Goal: Find specific page/section: Find specific page/section

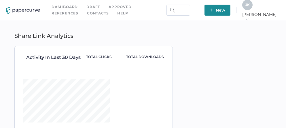
type input "[PERSON_NAME].[PERSON_NAME].[PERSON_NAME] <[PERSON_NAME][EMAIL_ADDRESS][PERSON_…"
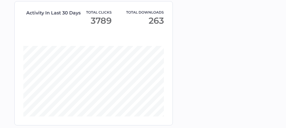
scroll to position [50, 0]
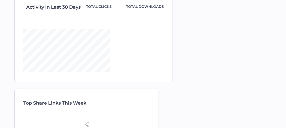
type input "stephanie.gallant stephanie.gallant <stephanie.gallant@vitalitenb.ca>"
